Goal: Information Seeking & Learning: Compare options

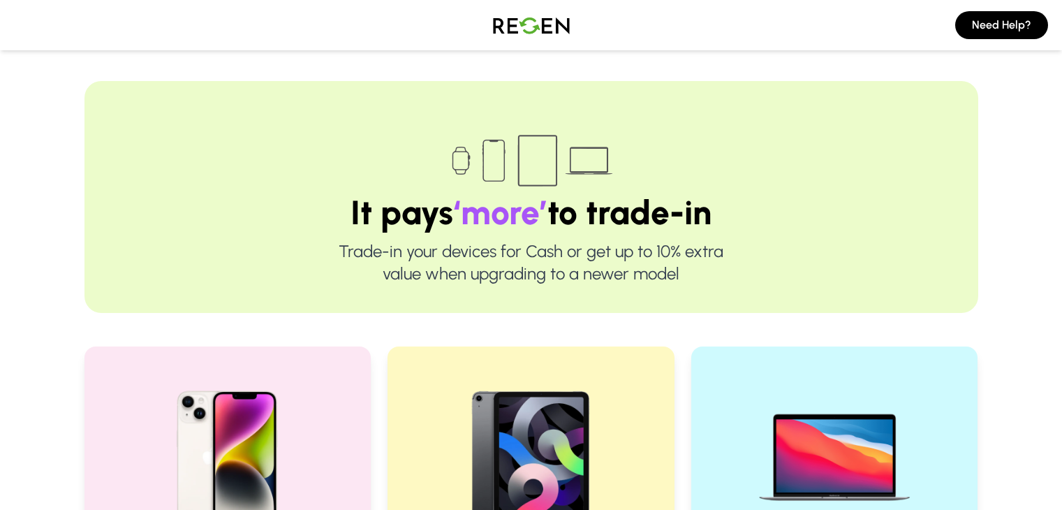
scroll to position [195, 0]
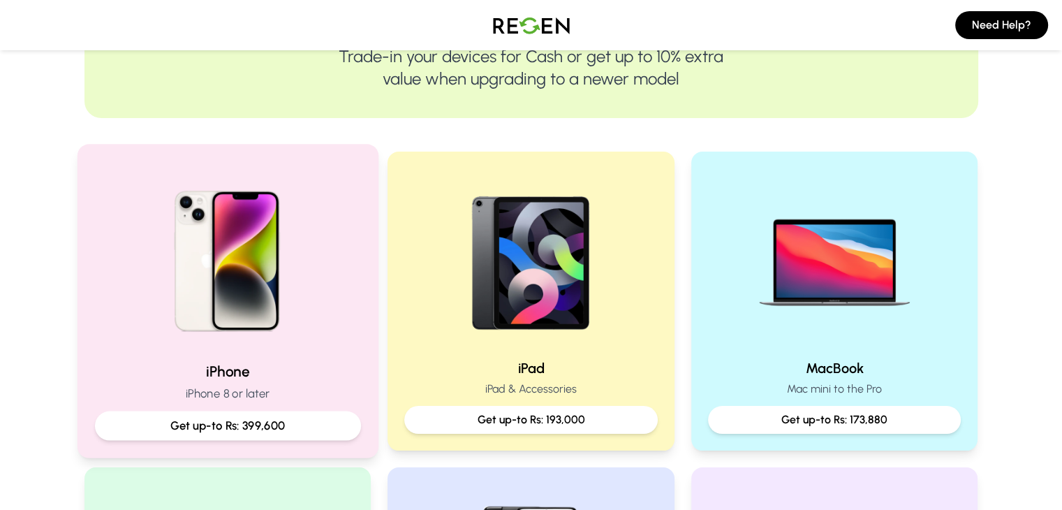
click at [289, 336] on img at bounding box center [227, 256] width 188 height 188
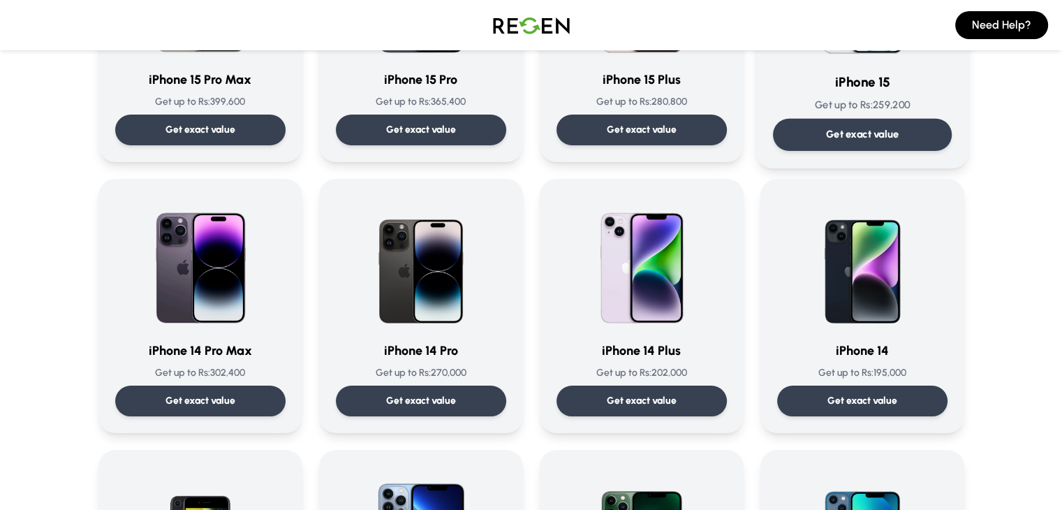
scroll to position [248, 0]
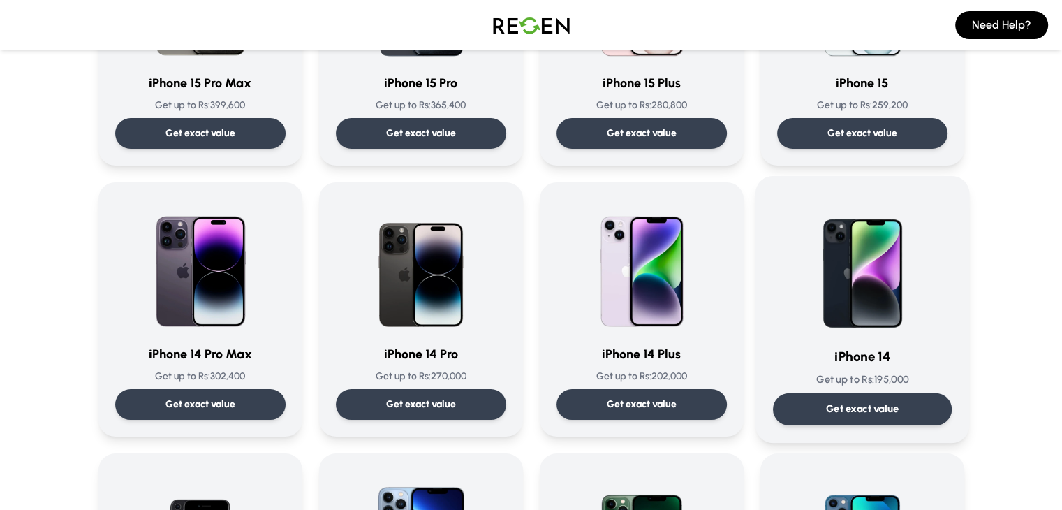
click at [826, 406] on div "Get exact value" at bounding box center [861, 409] width 179 height 32
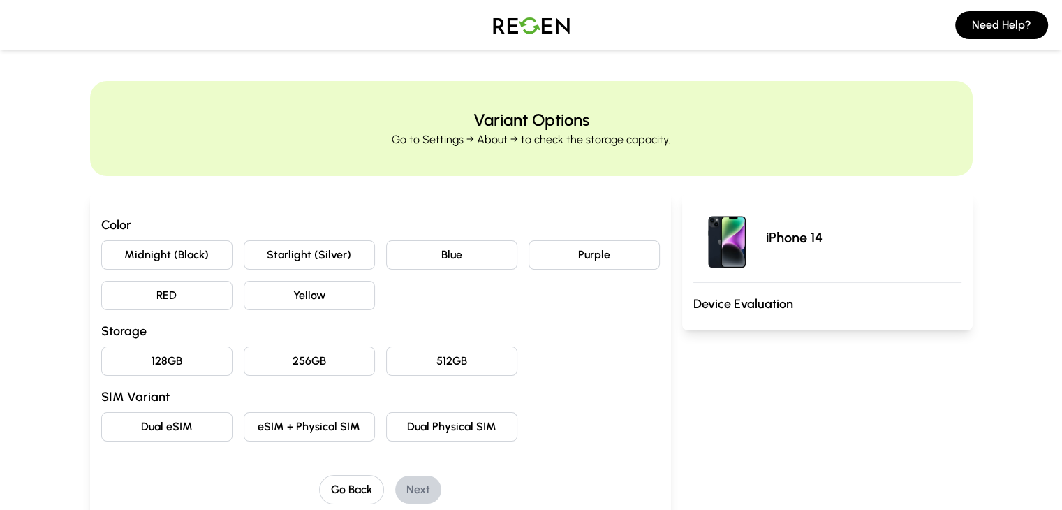
click at [453, 250] on button "Blue" at bounding box center [451, 254] width 131 height 29
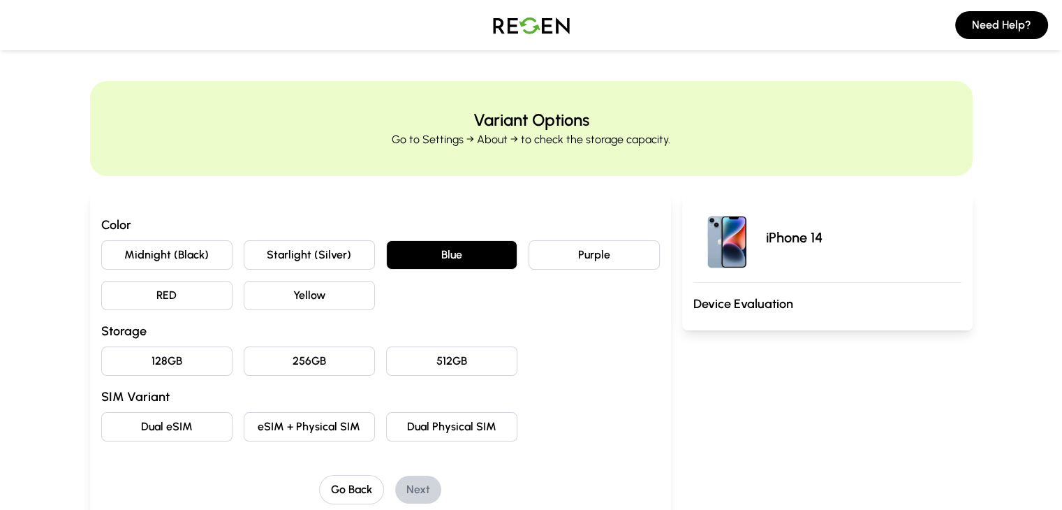
click at [101, 363] on button "128GB" at bounding box center [166, 360] width 131 height 29
click at [120, 427] on button "Dual eSIM" at bounding box center [166, 426] width 131 height 29
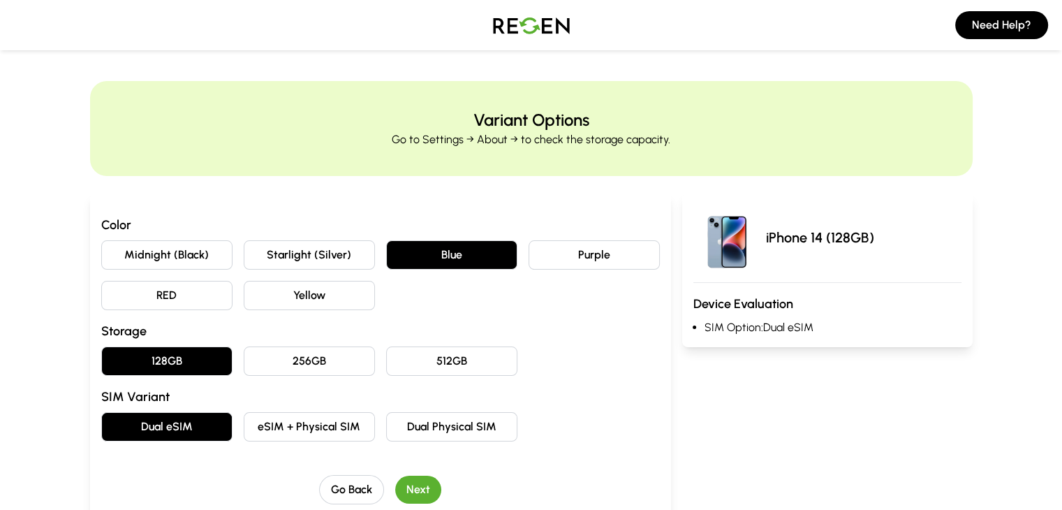
click at [413, 492] on div "Go Back Next" at bounding box center [380, 489] width 559 height 29
click at [397, 487] on button "Next" at bounding box center [418, 490] width 46 height 28
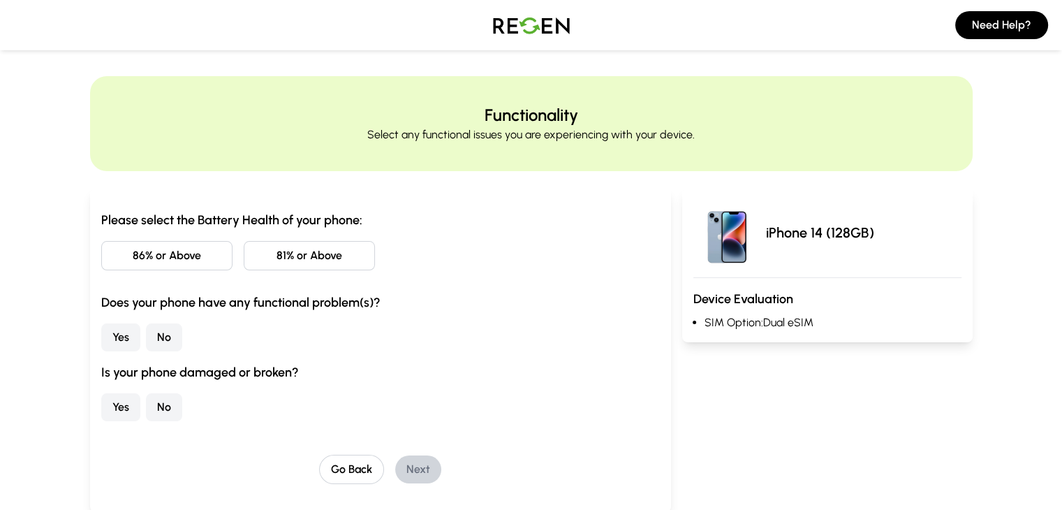
scroll to position [6, 0]
click at [101, 250] on button "86% or Above" at bounding box center [166, 254] width 131 height 29
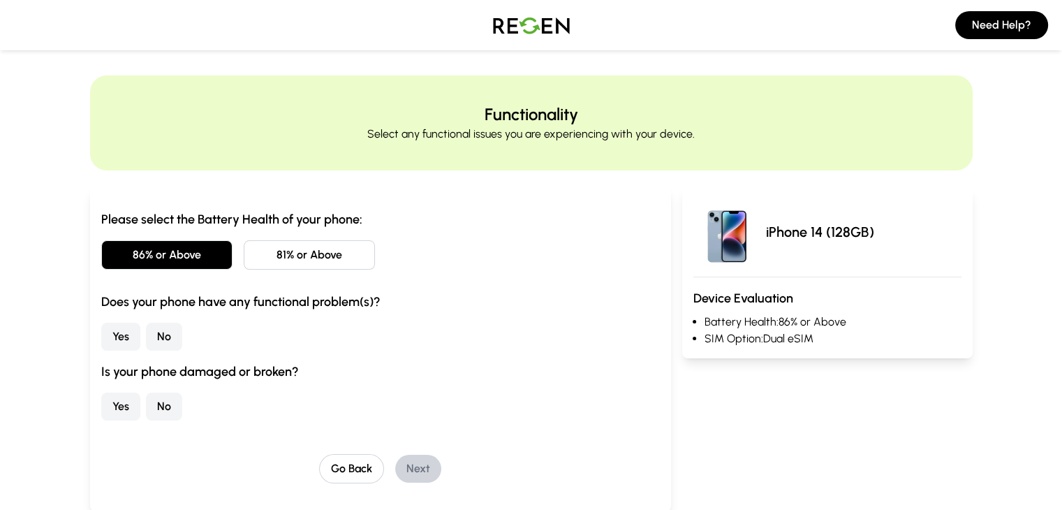
click at [146, 335] on button "No" at bounding box center [164, 337] width 36 height 28
click at [146, 407] on button "No" at bounding box center [164, 406] width 36 height 28
click at [398, 464] on button "Next" at bounding box center [418, 469] width 46 height 28
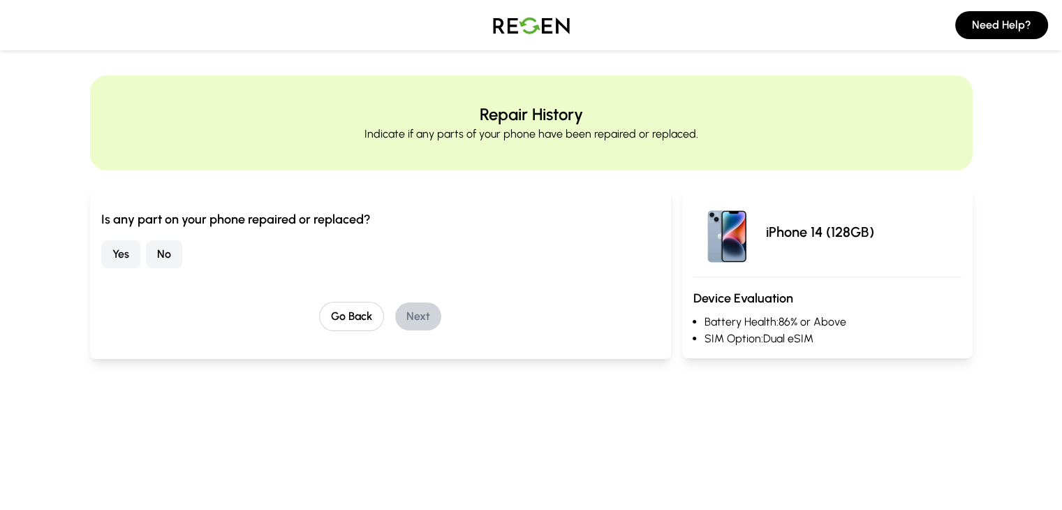
click at [146, 265] on button "No" at bounding box center [164, 254] width 36 height 28
click at [395, 325] on button "Next" at bounding box center [418, 316] width 46 height 28
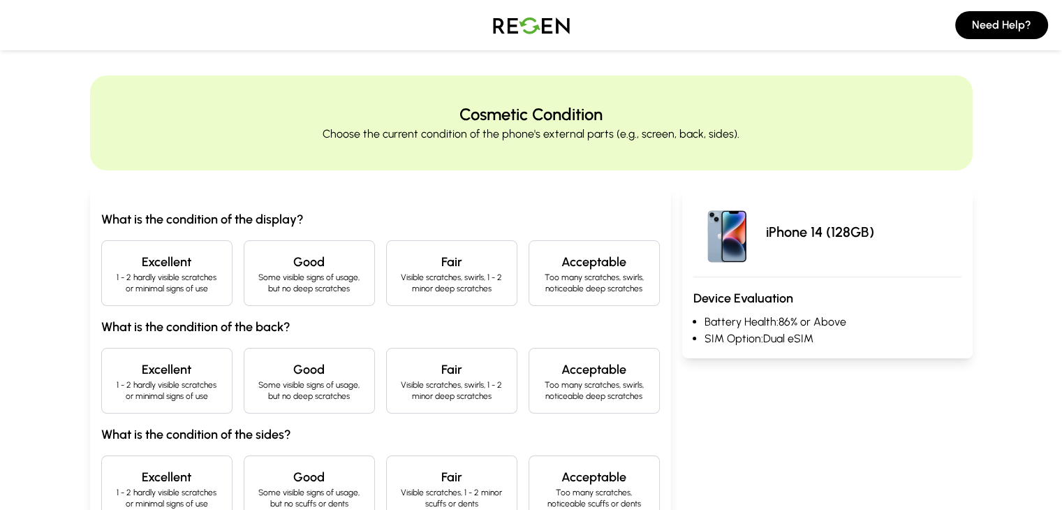
click at [409, 291] on p "Visible scratches, swirls, 1 - 2 minor deep scratches" at bounding box center [452, 283] width 108 height 22
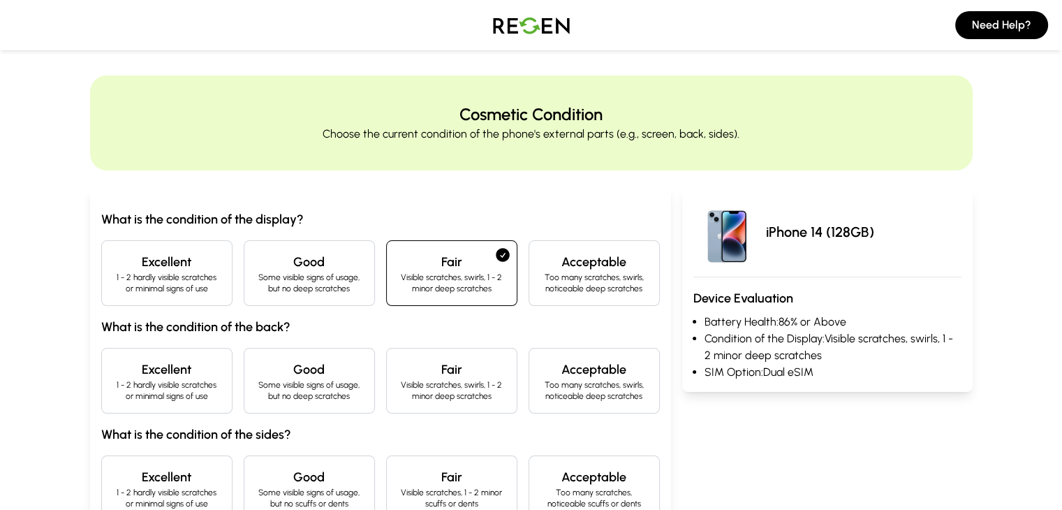
click at [265, 277] on p "Some visible signs of usage, but no deep scratches" at bounding box center [310, 283] width 108 height 22
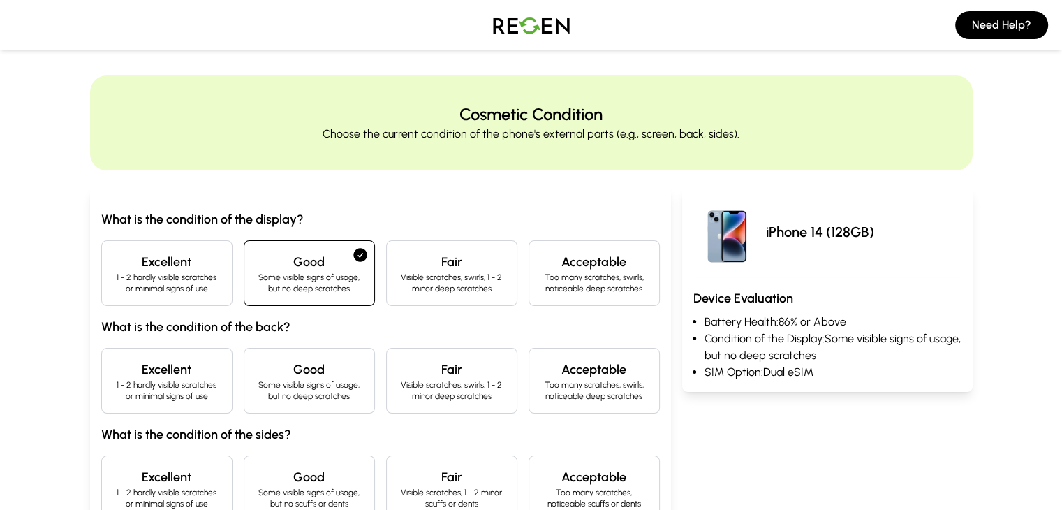
click at [443, 274] on p "Visible scratches, swirls, 1 - 2 minor deep scratches" at bounding box center [452, 283] width 108 height 22
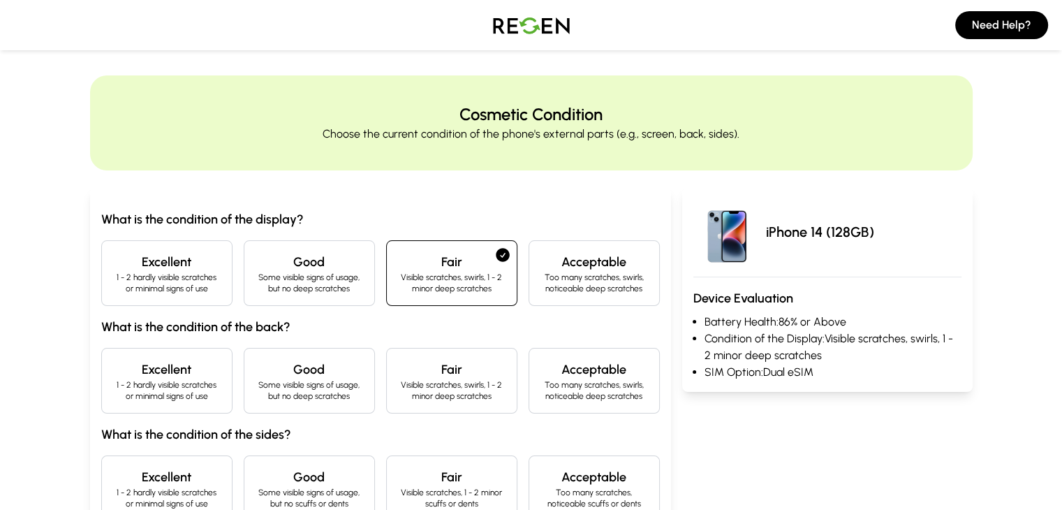
click at [413, 392] on p "Visible scratches, swirls, 1 - 2 minor deep scratches" at bounding box center [452, 390] width 108 height 22
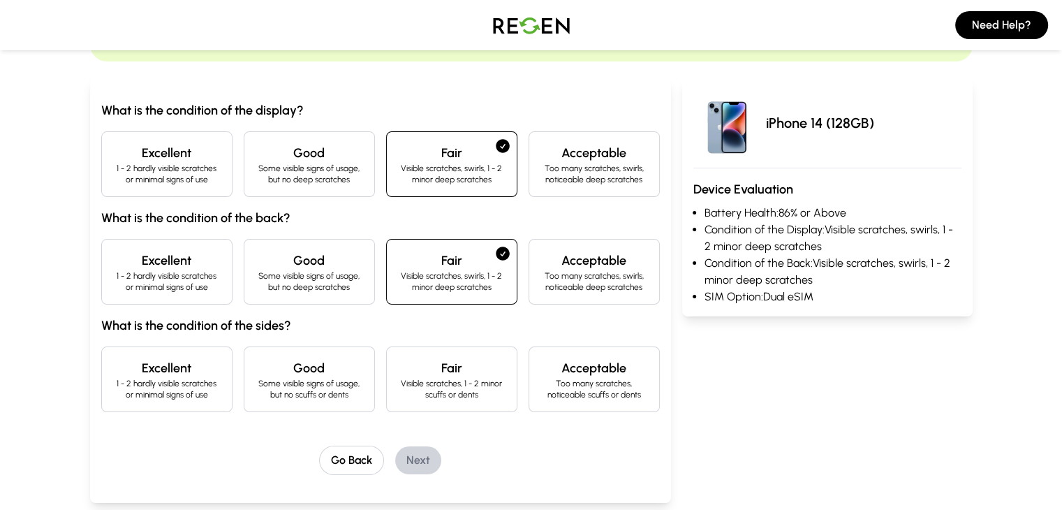
scroll to position [122, 0]
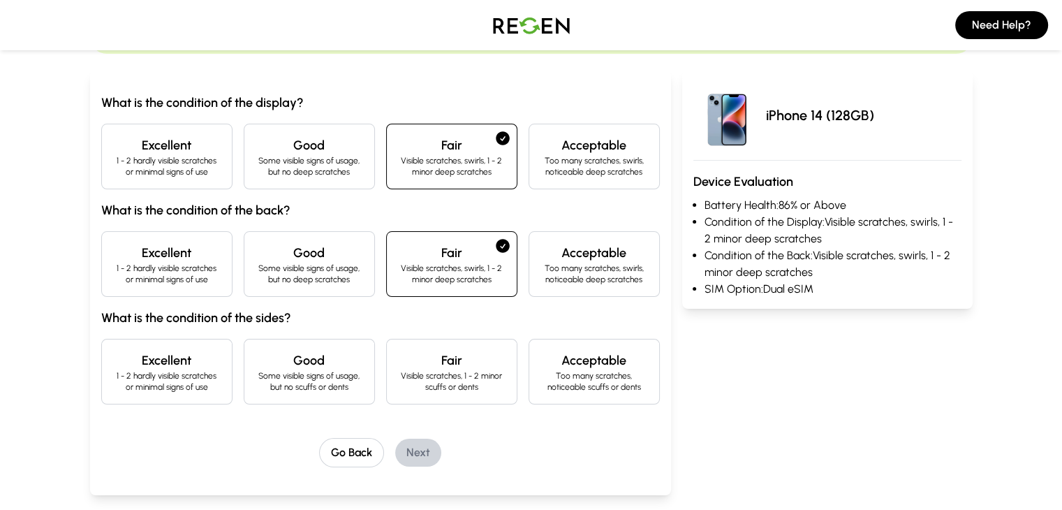
click at [409, 372] on p "Visible scratches, 1 - 2 minor scuffs or dents" at bounding box center [452, 381] width 108 height 22
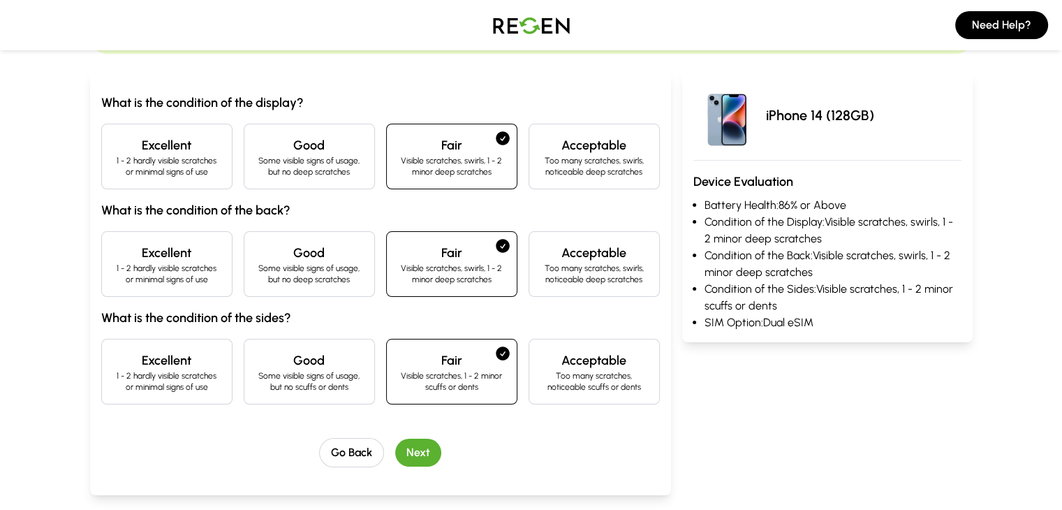
click at [396, 453] on button "Next" at bounding box center [418, 453] width 46 height 28
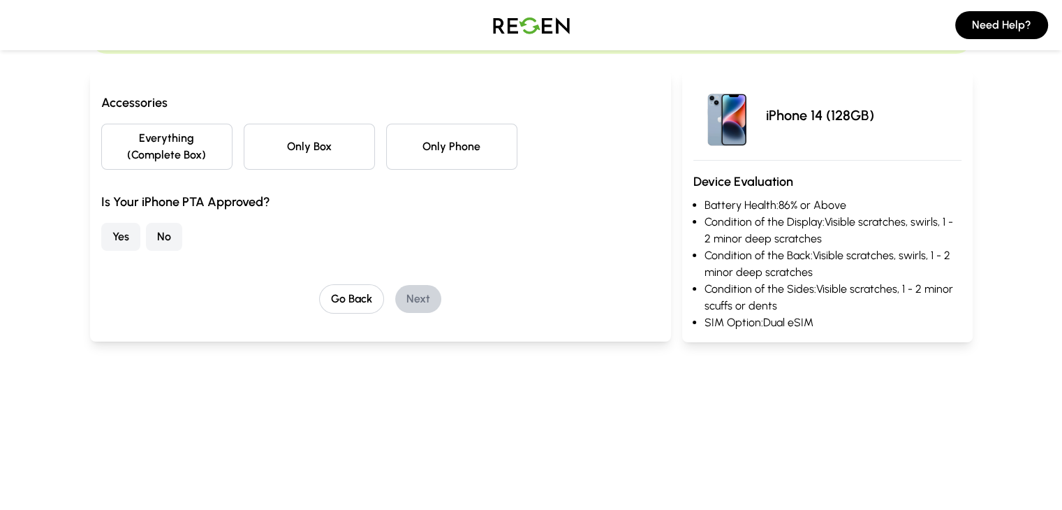
click at [145, 140] on button "Everything (Complete Box)" at bounding box center [166, 147] width 131 height 46
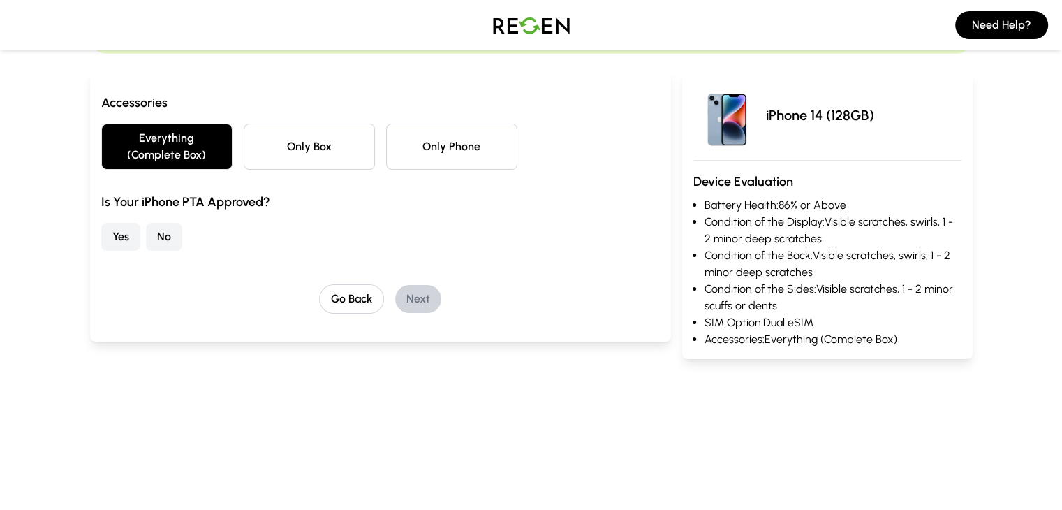
click at [101, 203] on div "Is Your iPhone PTA Approved? Yes No" at bounding box center [380, 221] width 559 height 59
click at [146, 223] on button "No" at bounding box center [164, 237] width 36 height 28
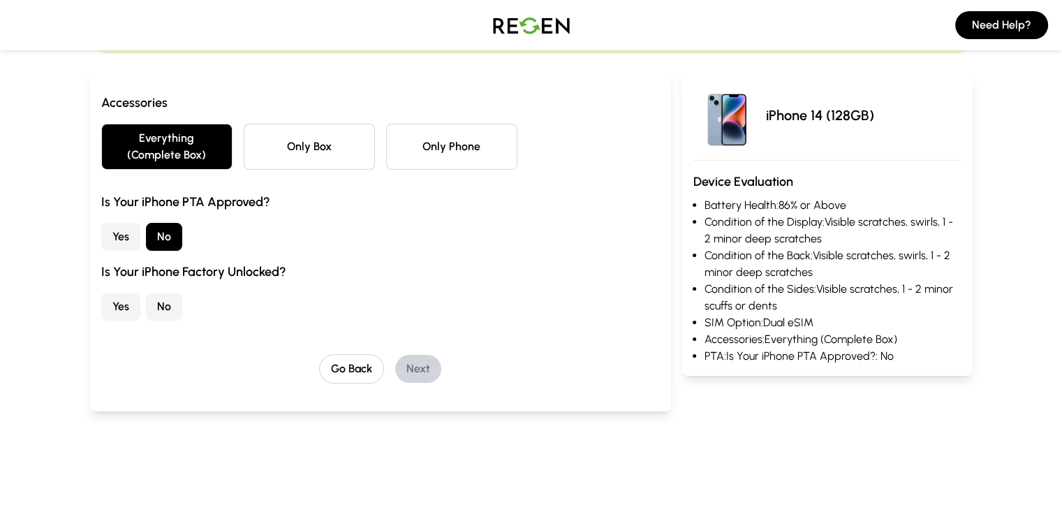
click at [101, 293] on button "Yes" at bounding box center [120, 307] width 39 height 28
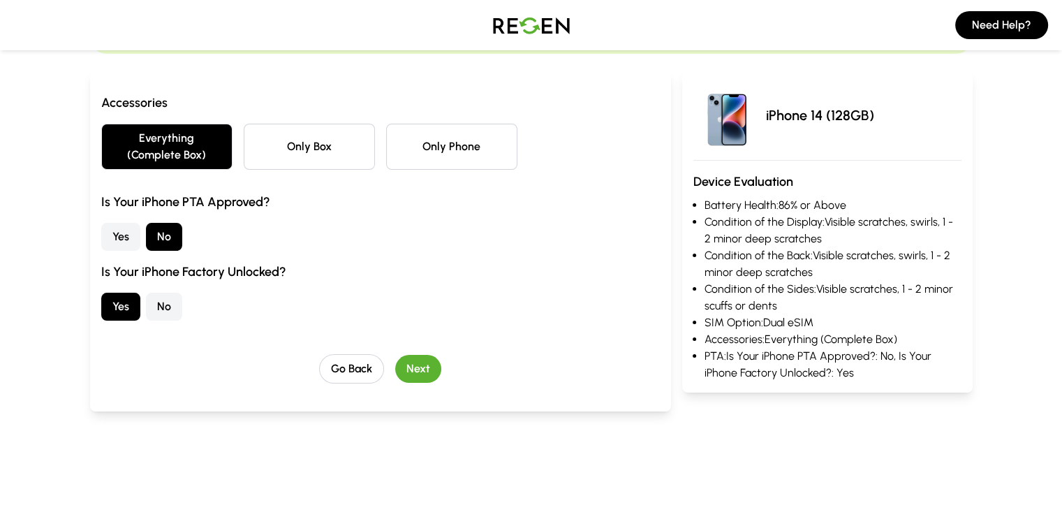
click at [418, 355] on div "Go Back Next" at bounding box center [380, 368] width 559 height 29
click at [395, 355] on button "Next" at bounding box center [418, 369] width 46 height 28
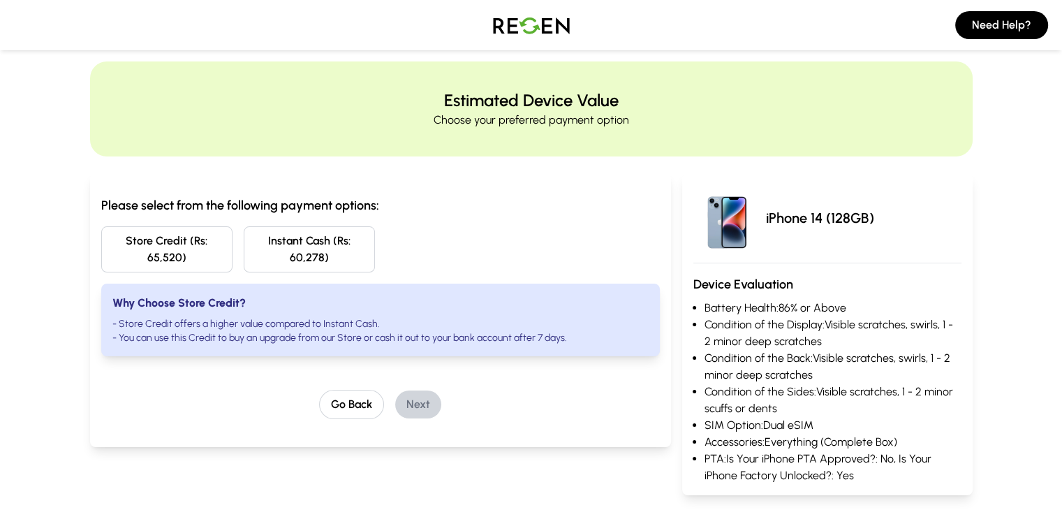
scroll to position [0, 0]
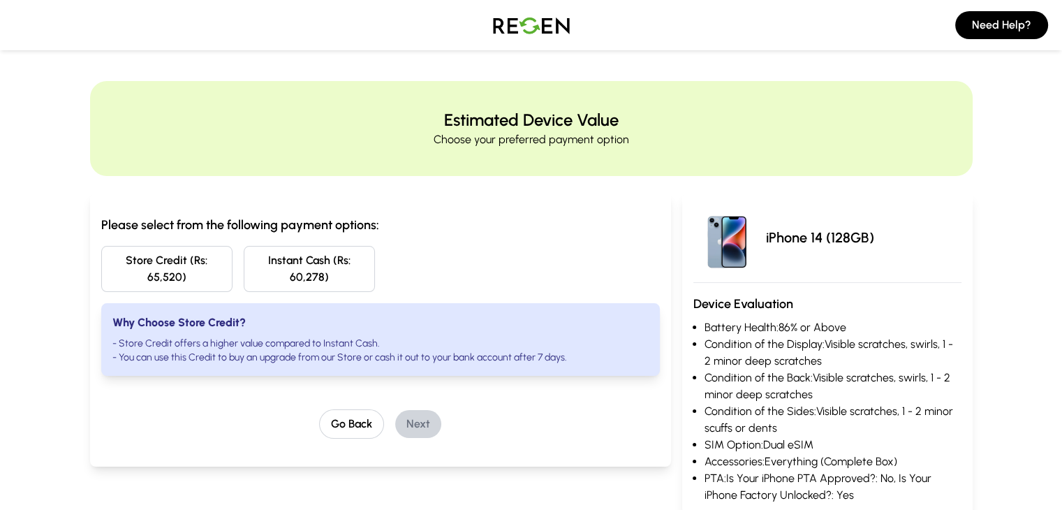
click at [101, 258] on button "Store Credit (Rs: 65,520)" at bounding box center [166, 269] width 131 height 46
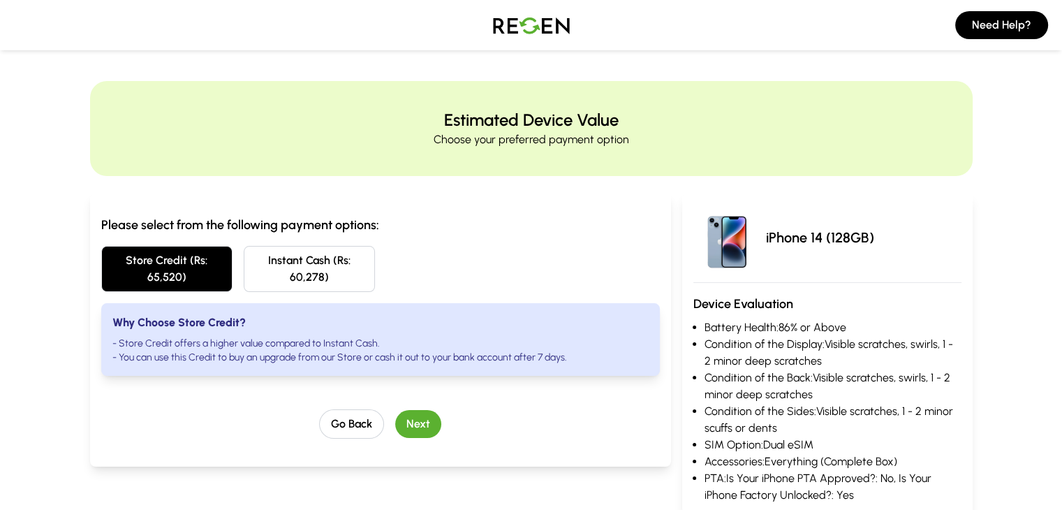
click at [405, 410] on button "Next" at bounding box center [418, 424] width 46 height 28
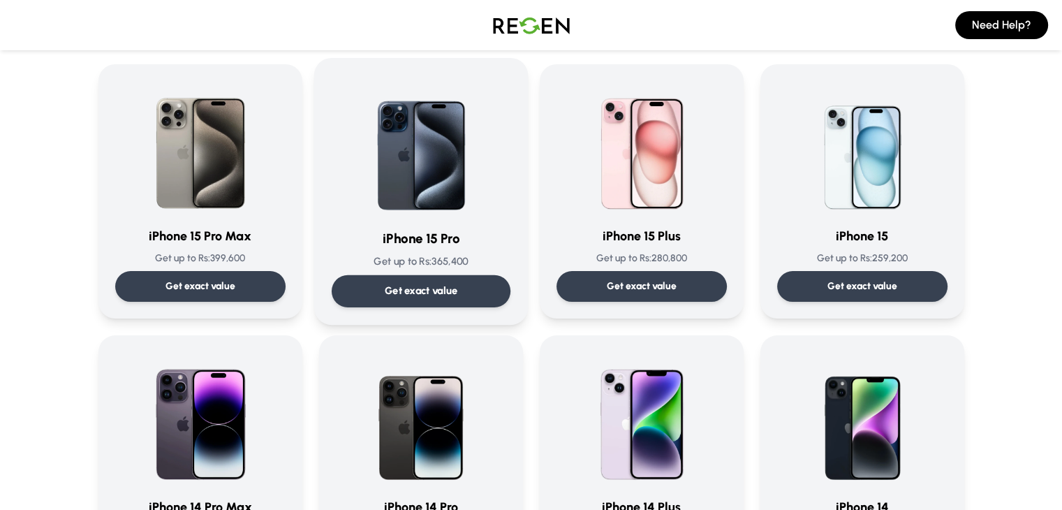
scroll to position [94, 0]
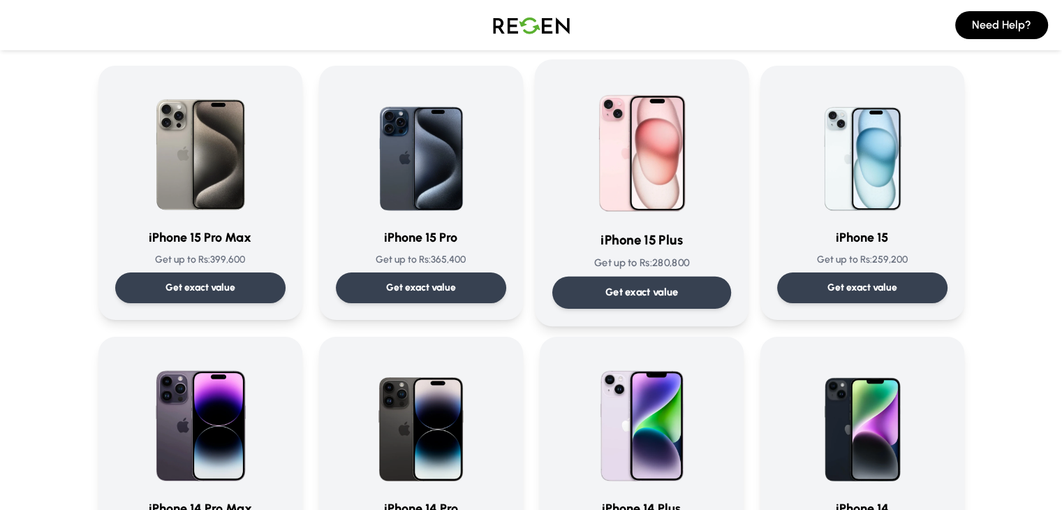
click at [647, 222] on div "iPhone 15 Plus Get up to Rs: 280,800 Get exact value" at bounding box center [641, 193] width 179 height 232
